Goal: Task Accomplishment & Management: Manage account settings

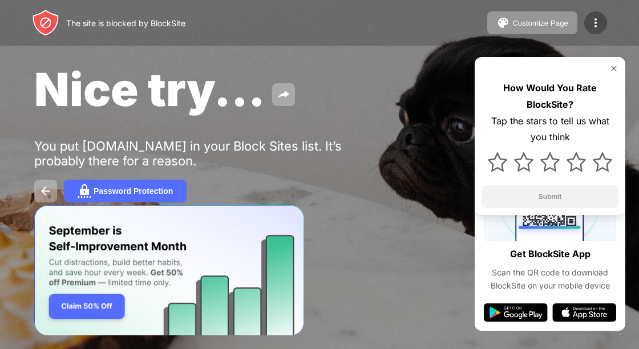
drag, startPoint x: 0, startPoint y: 5, endPoint x: 597, endPoint y: 26, distance: 597.7
click at [597, 26] on img at bounding box center [596, 23] width 14 height 14
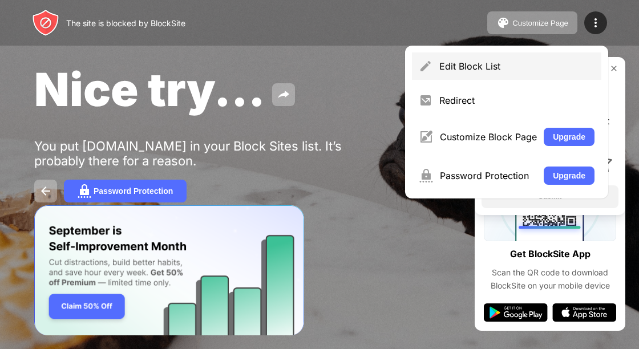
click at [552, 71] on div "Edit Block List" at bounding box center [516, 65] width 155 height 11
